Goal: Task Accomplishment & Management: Check status

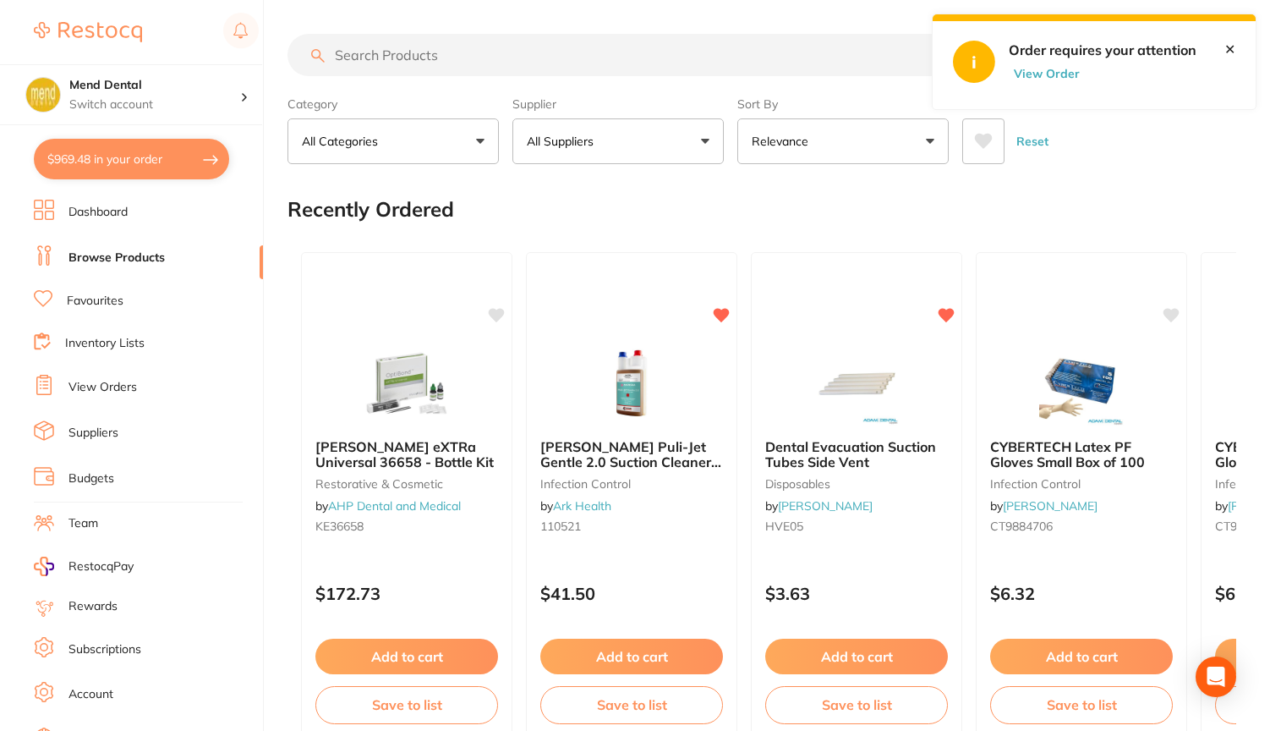
click at [432, 55] on input "search" at bounding box center [666, 55] width 759 height 42
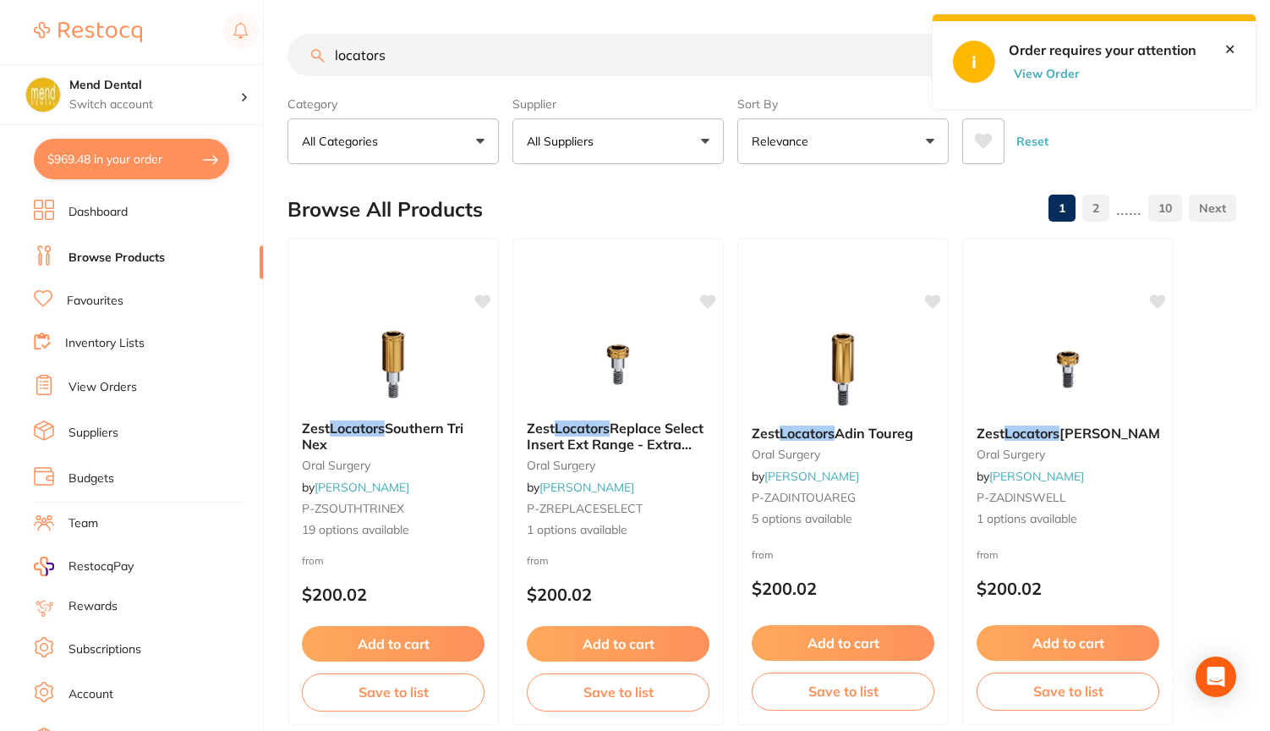
type input "locators"
click at [935, 148] on button "Relevance" at bounding box center [842, 141] width 211 height 46
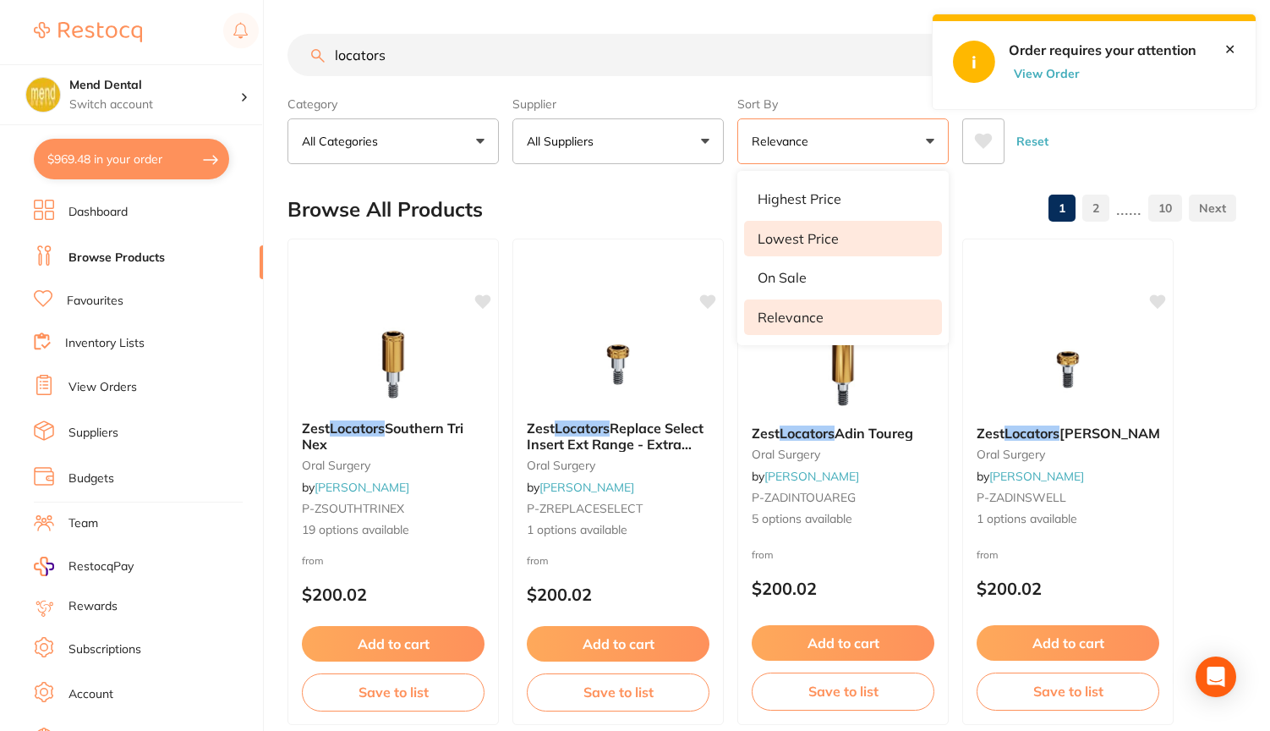
click at [853, 233] on li "Lowest Price" at bounding box center [843, 239] width 198 height 36
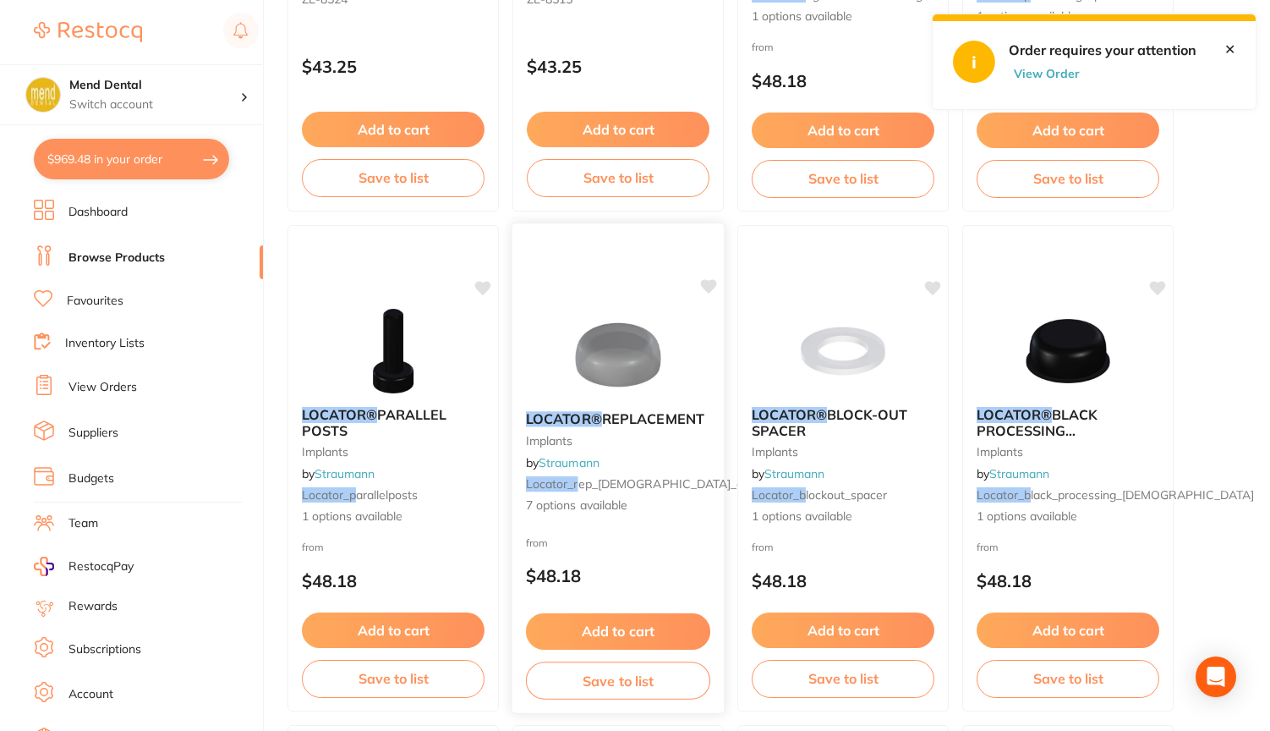
scroll to position [2014, 0]
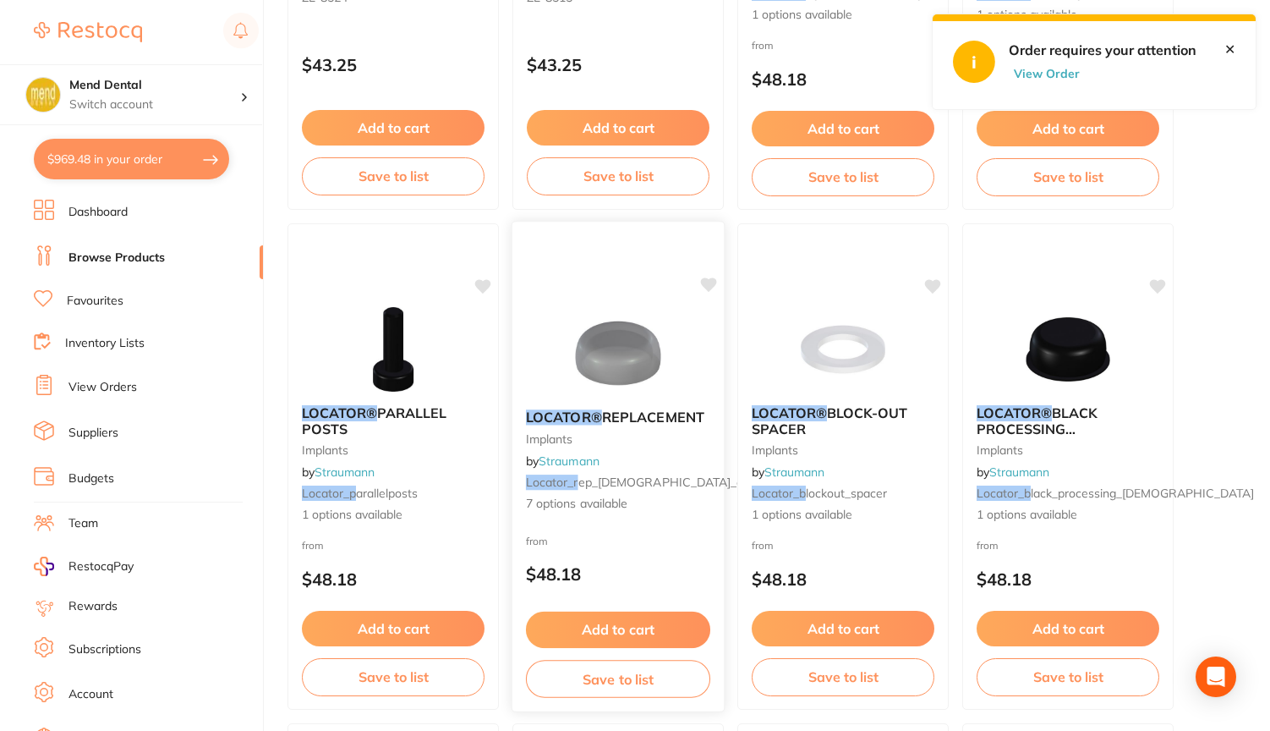
click at [620, 372] on img at bounding box center [617, 352] width 111 height 85
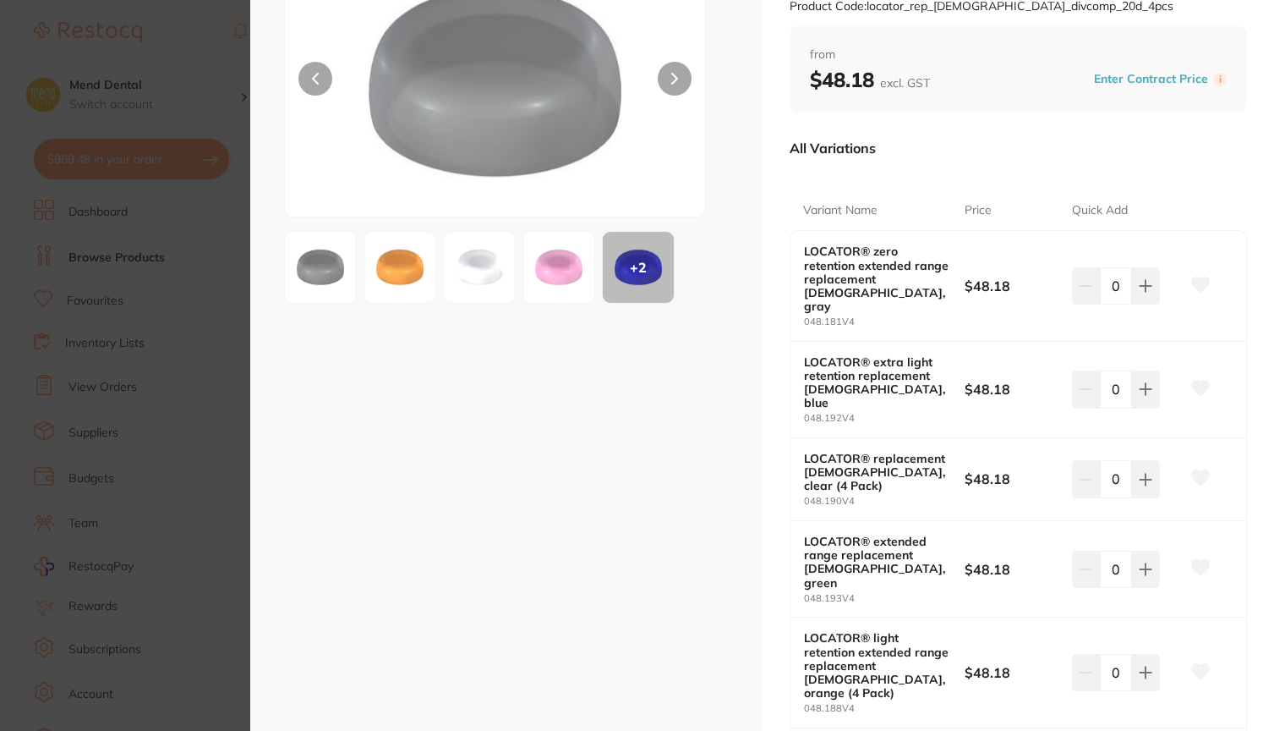
scroll to position [88, 0]
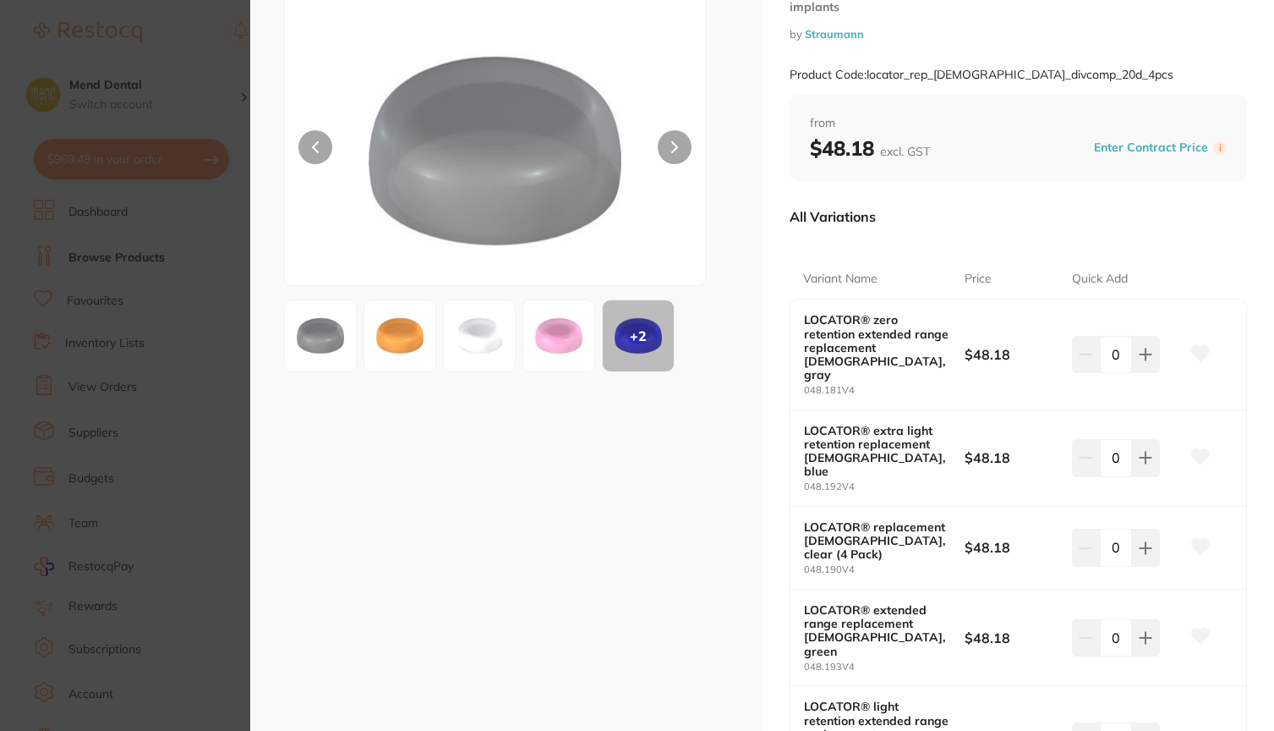
click at [210, 41] on section "LOCATOR® REPLACEMENT implants by Straumann Product Code: locator_rep_[DEMOGRAPH…" at bounding box center [637, 365] width 1274 height 731
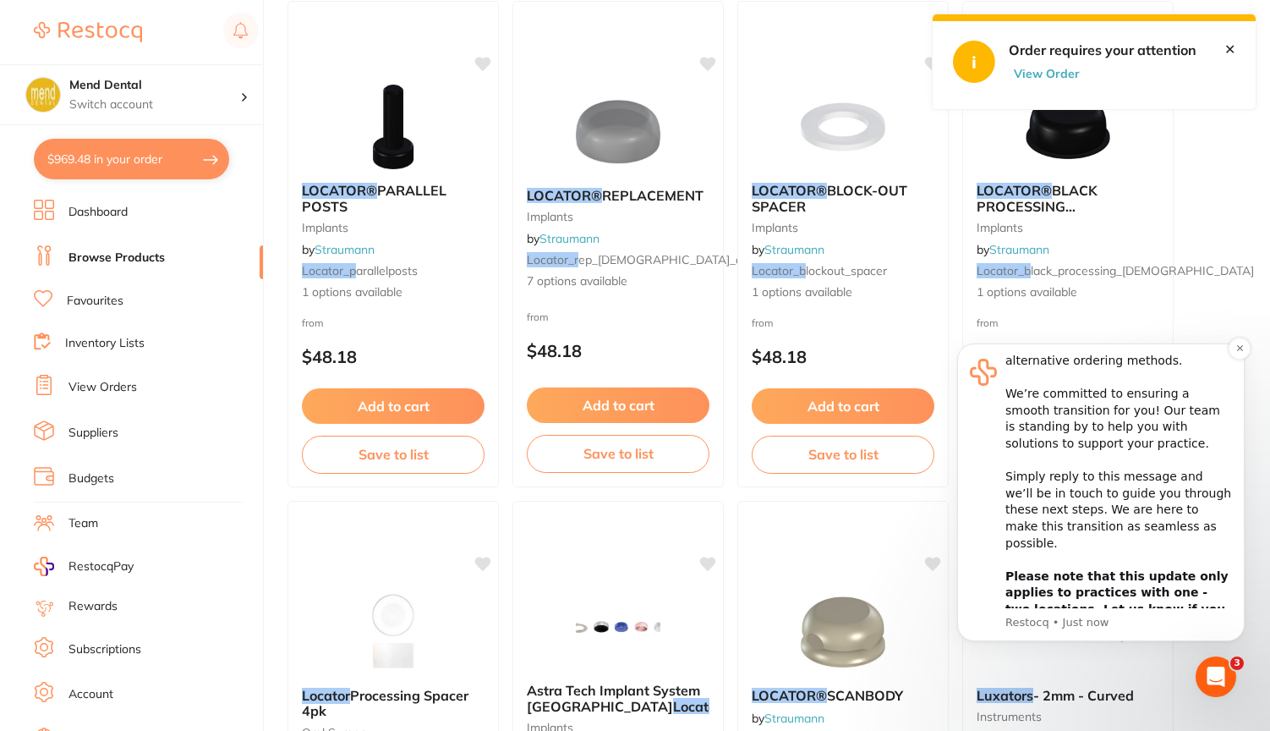
scroll to position [116, 0]
click at [1239, 349] on icon "Dismiss notification" at bounding box center [1239, 348] width 6 height 6
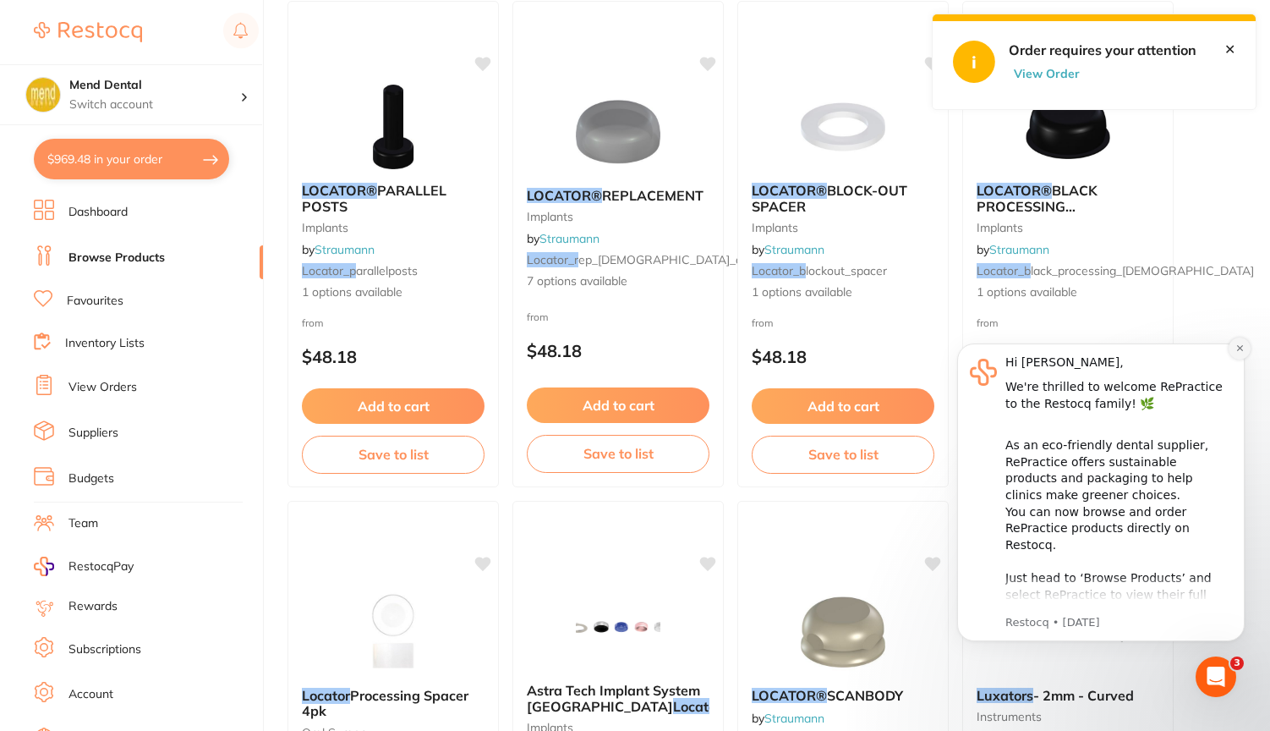
click at [1242, 344] on icon "Dismiss notification" at bounding box center [1239, 347] width 9 height 9
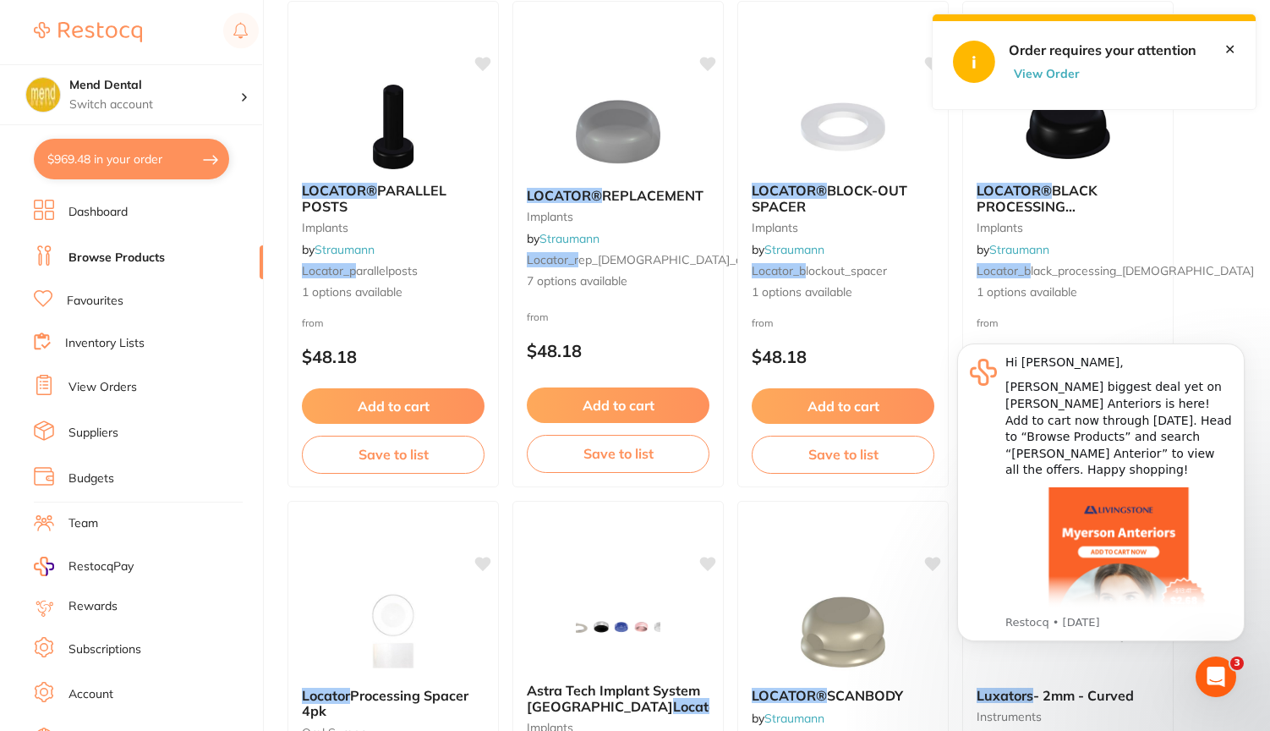
click html "Hi [PERSON_NAME], [PERSON_NAME] biggest deal yet on [PERSON_NAME] Anteriors is …"
click at [1238, 350] on icon "Dismiss notification" at bounding box center [1239, 348] width 6 height 6
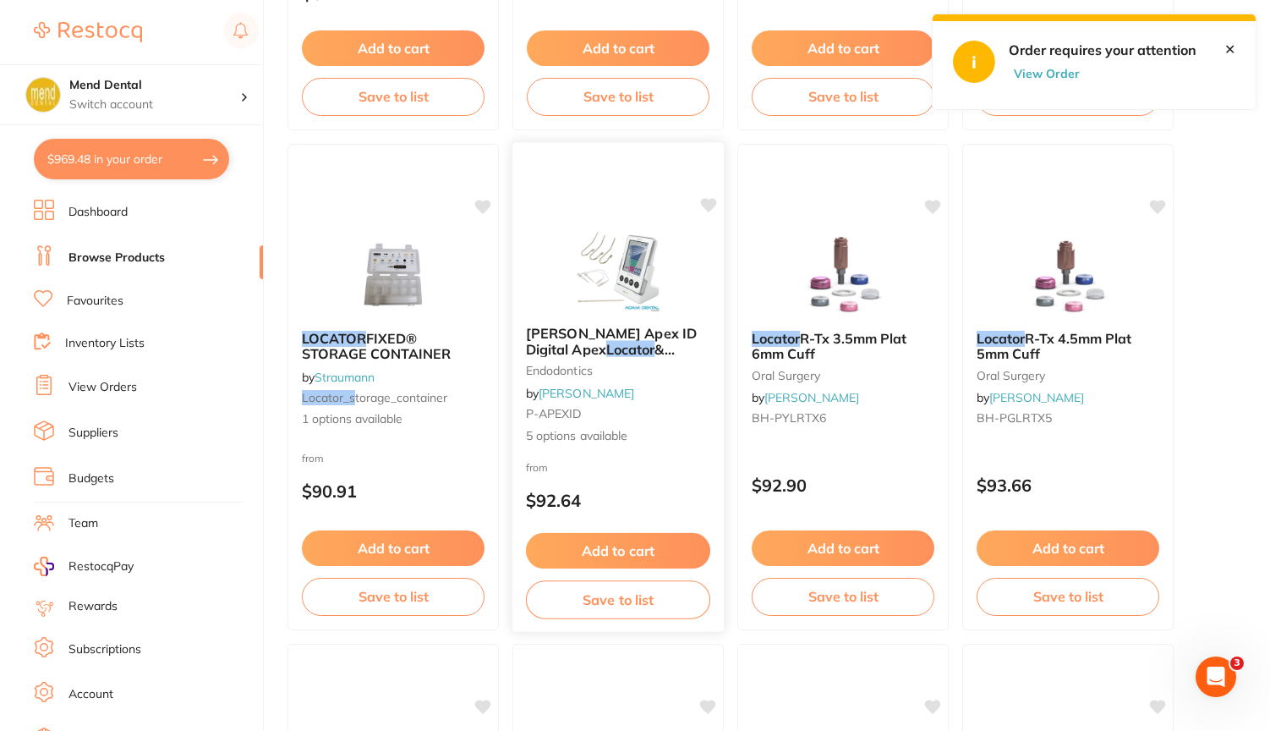
scroll to position [5608, 0]
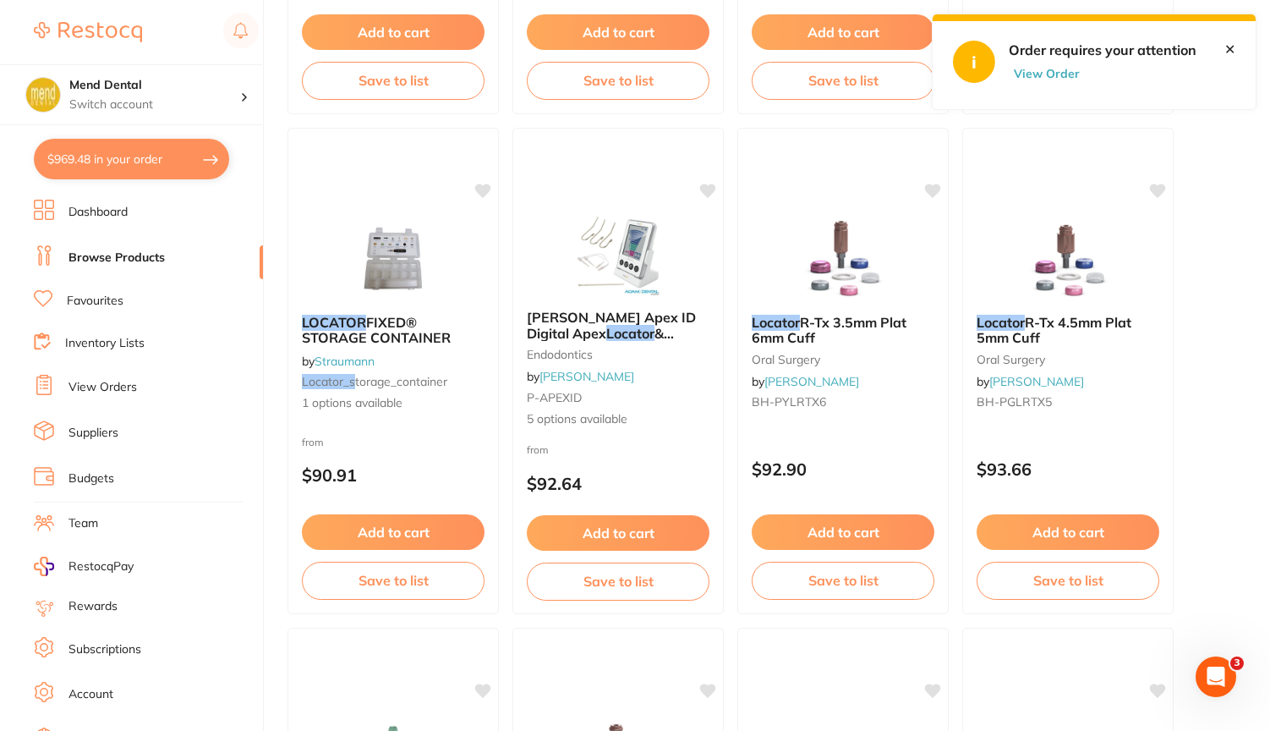
click at [110, 387] on link "View Orders" at bounding box center [102, 387] width 68 height 17
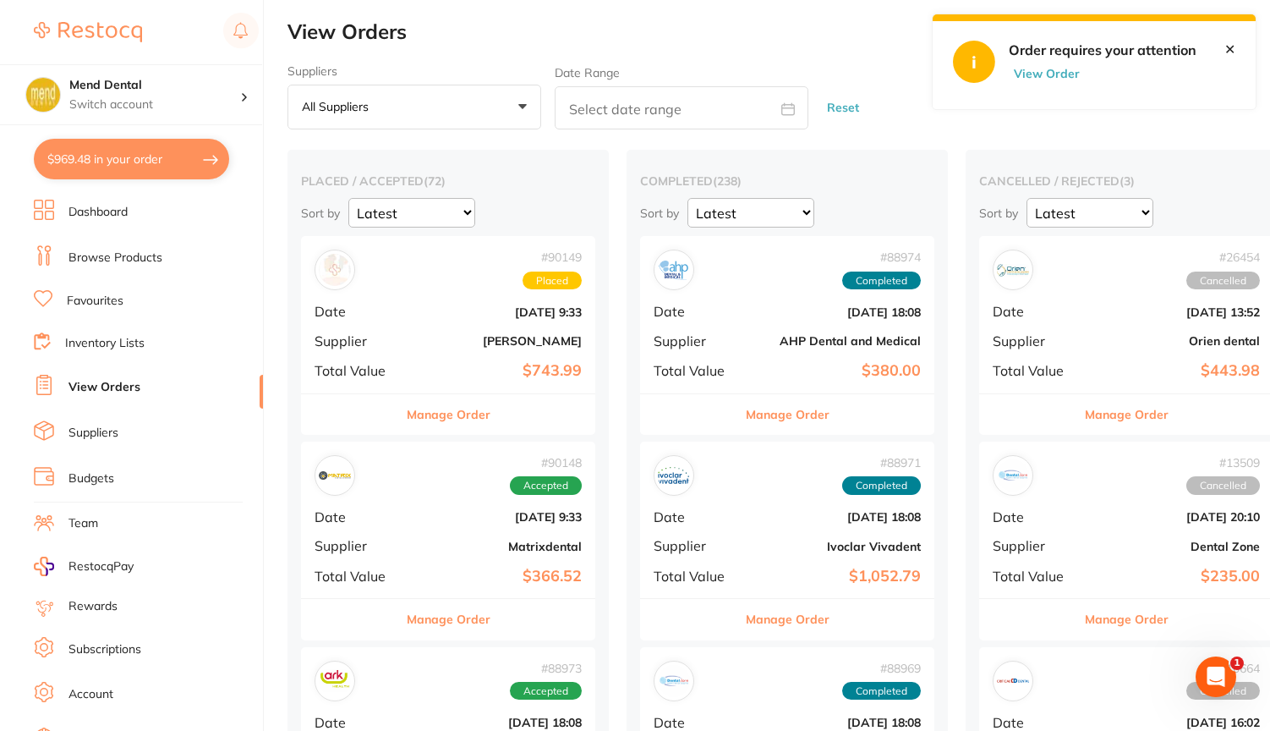
click at [452, 411] on button "Manage Order" at bounding box center [449, 414] width 84 height 41
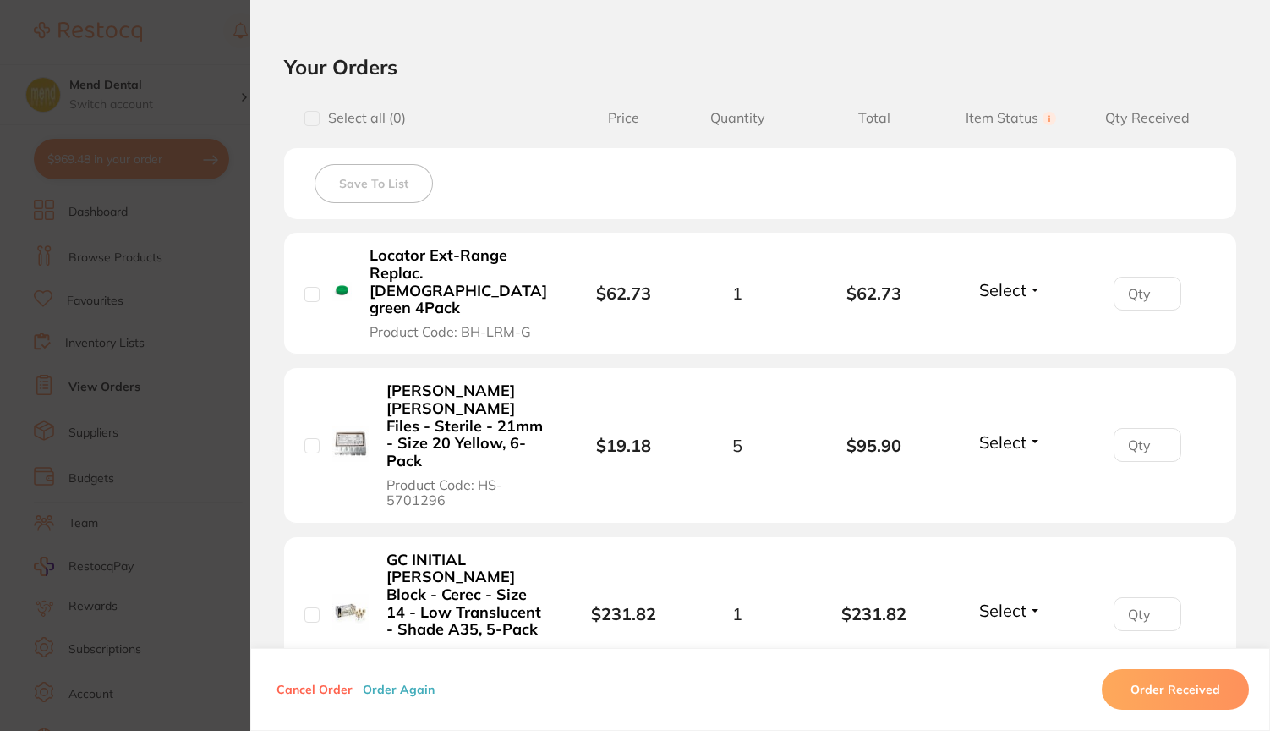
scroll to position [383, 0]
